Goal: Task Accomplishment & Management: Manage account settings

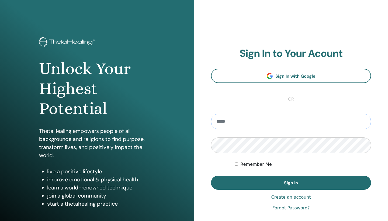
type input "**********"
click at [291, 183] on button "Sign In" at bounding box center [291, 183] width 160 height 14
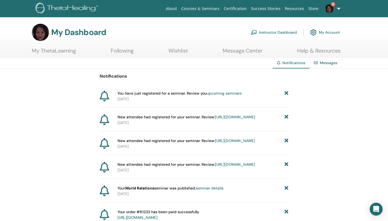
click at [276, 32] on link "Instructor Dashboard" at bounding box center [274, 32] width 46 height 12
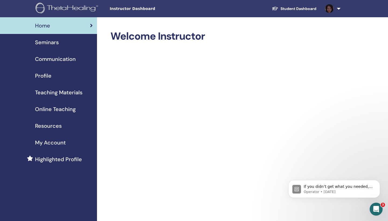
click at [49, 43] on span "Seminars" at bounding box center [47, 42] width 24 height 8
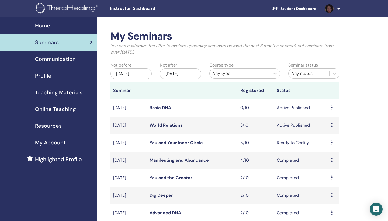
click at [333, 125] on icon at bounding box center [332, 125] width 2 height 4
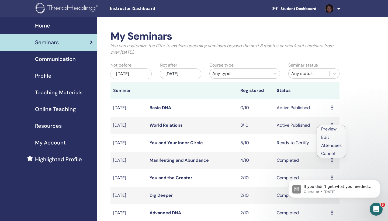
click at [328, 145] on link "Attendees" at bounding box center [331, 146] width 20 height 6
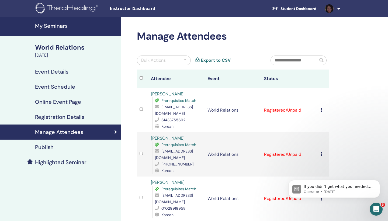
click at [184, 59] on div at bounding box center [185, 60] width 3 height 6
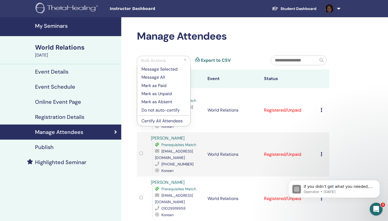
click at [163, 85] on p "Mark as Paid" at bounding box center [163, 85] width 45 height 6
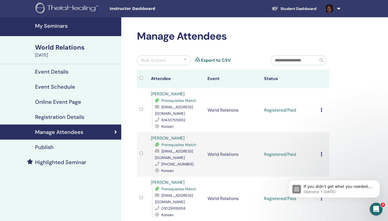
click at [185, 59] on div at bounding box center [185, 60] width 3 height 6
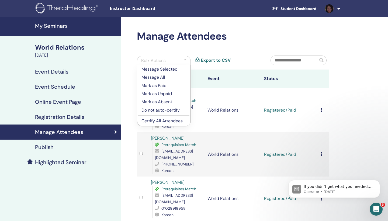
click at [165, 121] on p "Certify All Attendees" at bounding box center [163, 121] width 45 height 6
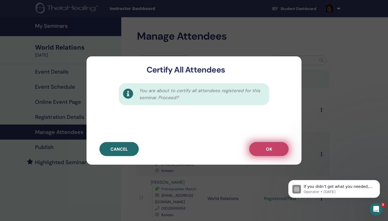
click at [268, 151] on span "OK" at bounding box center [269, 149] width 6 height 6
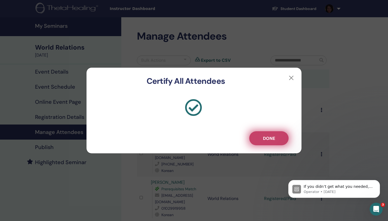
click at [267, 139] on span "Done" at bounding box center [269, 139] width 12 height 6
